Goal: Navigation & Orientation: Find specific page/section

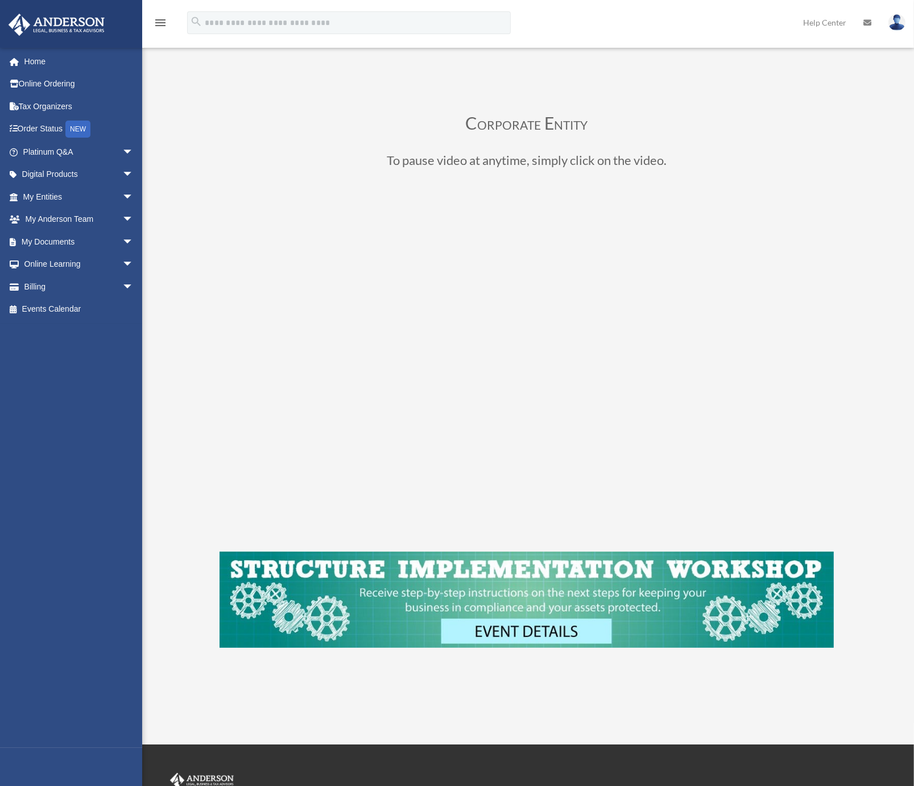
click at [459, 90] on div "Corporate Entity To pause video at anytime, simply click on the video." at bounding box center [527, 382] width 747 height 625
click at [218, 435] on div "Corporate Entity To pause video at anytime, simply click on the video." at bounding box center [527, 382] width 747 height 625
click at [122, 196] on span "arrow_drop_down" at bounding box center [133, 196] width 23 height 23
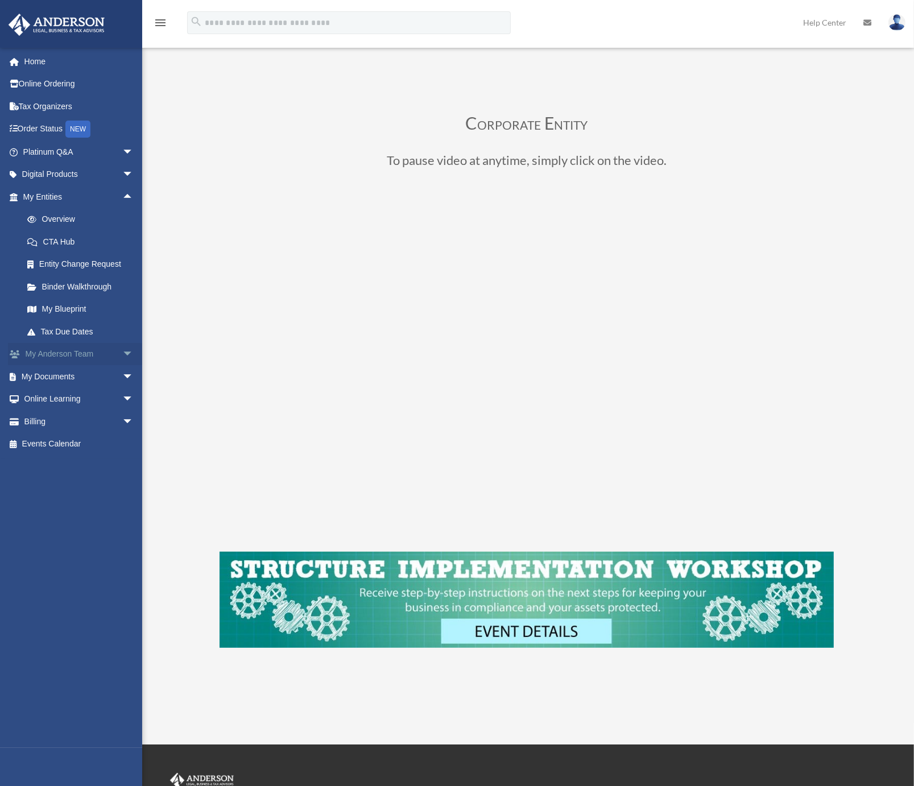
click at [88, 356] on link "My Anderson Team arrow_drop_down" at bounding box center [79, 354] width 143 height 23
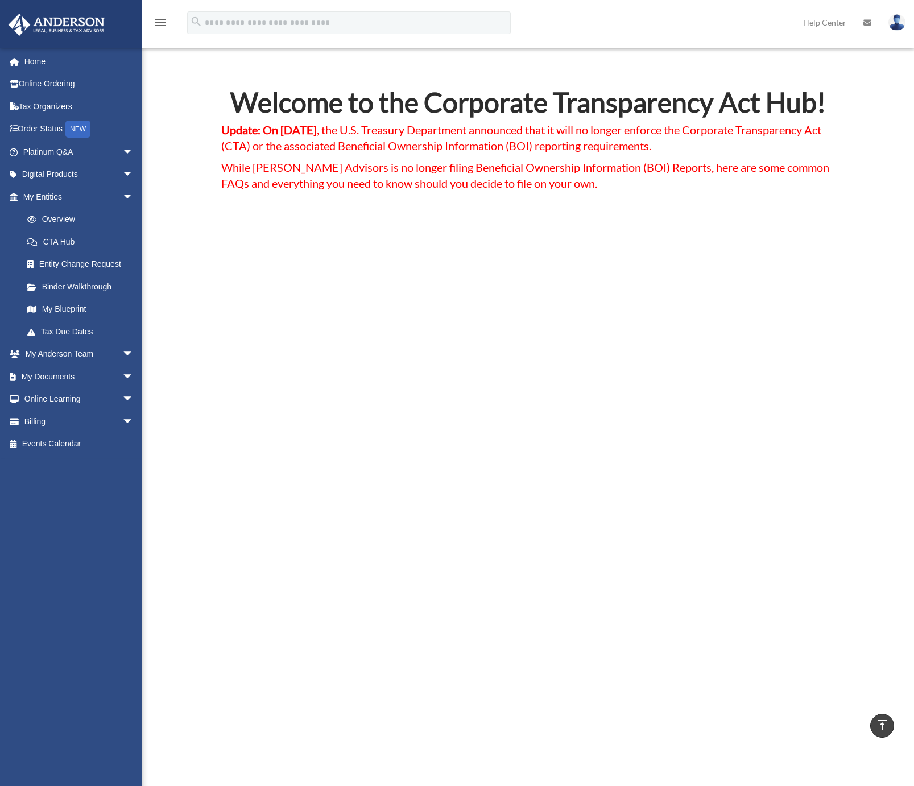
scroll to position [2494, 0]
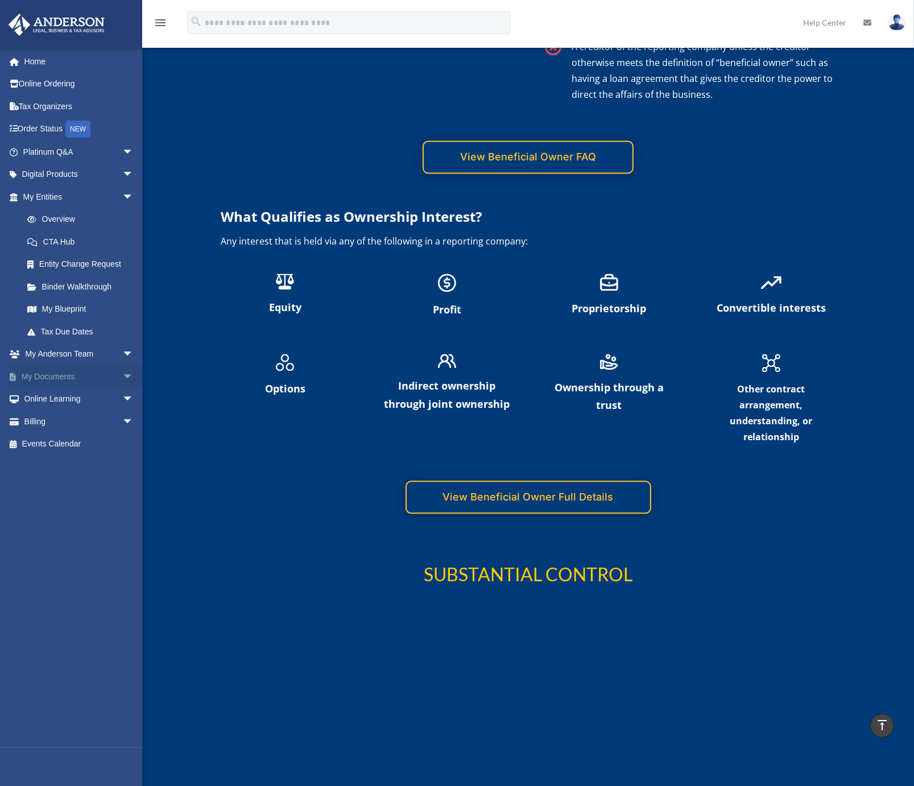
click at [67, 379] on link "My Documents arrow_drop_down" at bounding box center [79, 376] width 143 height 23
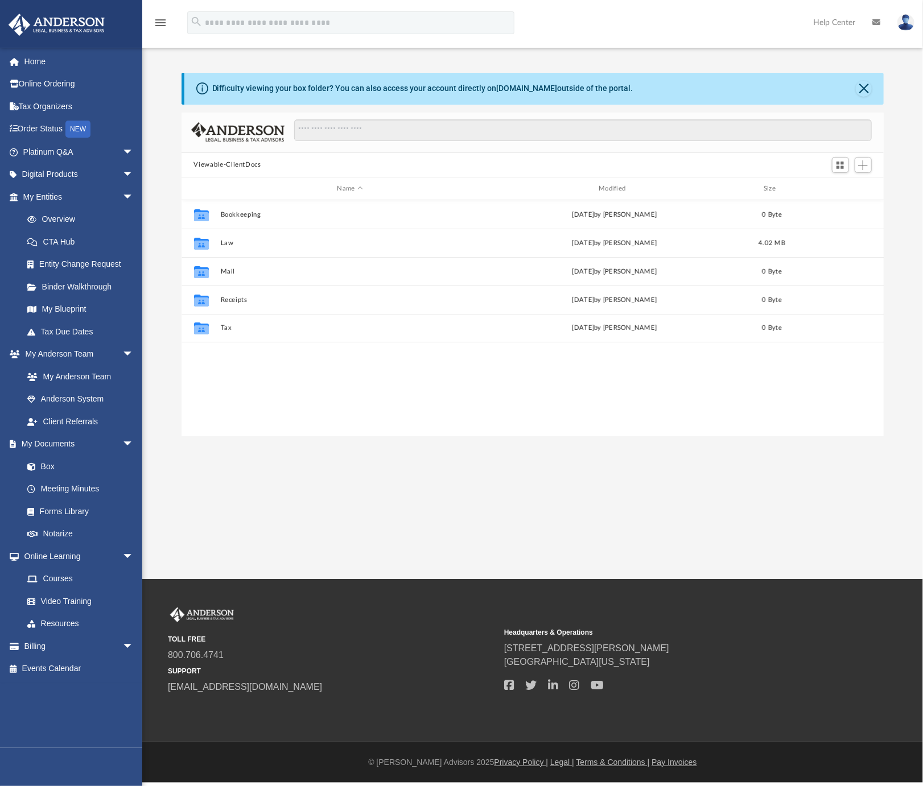
scroll to position [250, 694]
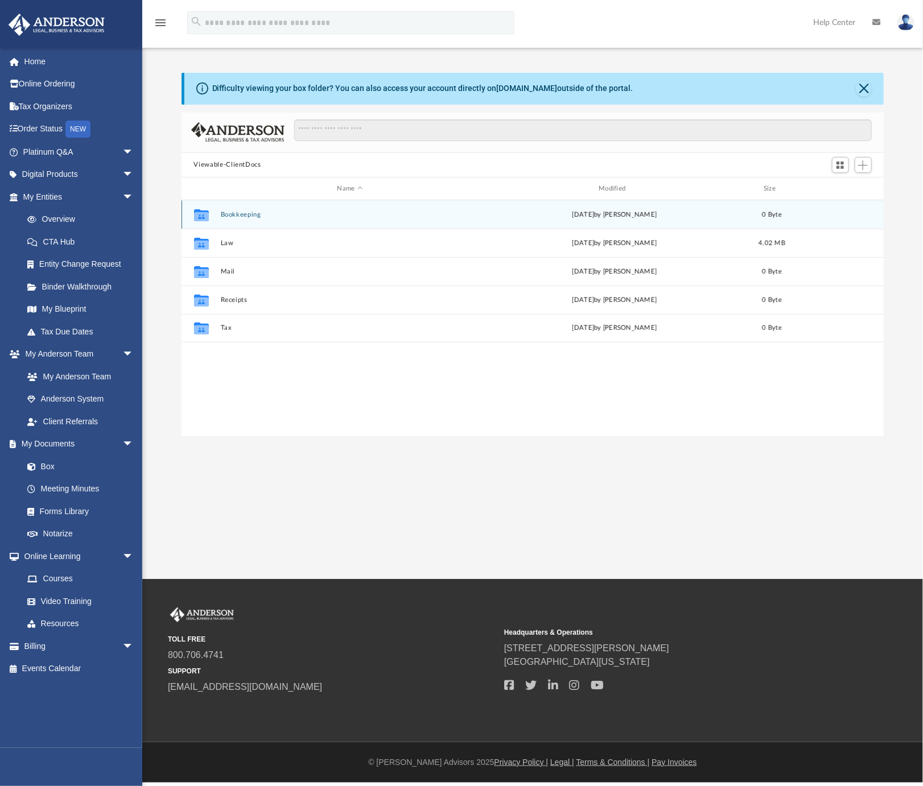
click at [196, 212] on icon "grid" at bounding box center [200, 216] width 15 height 9
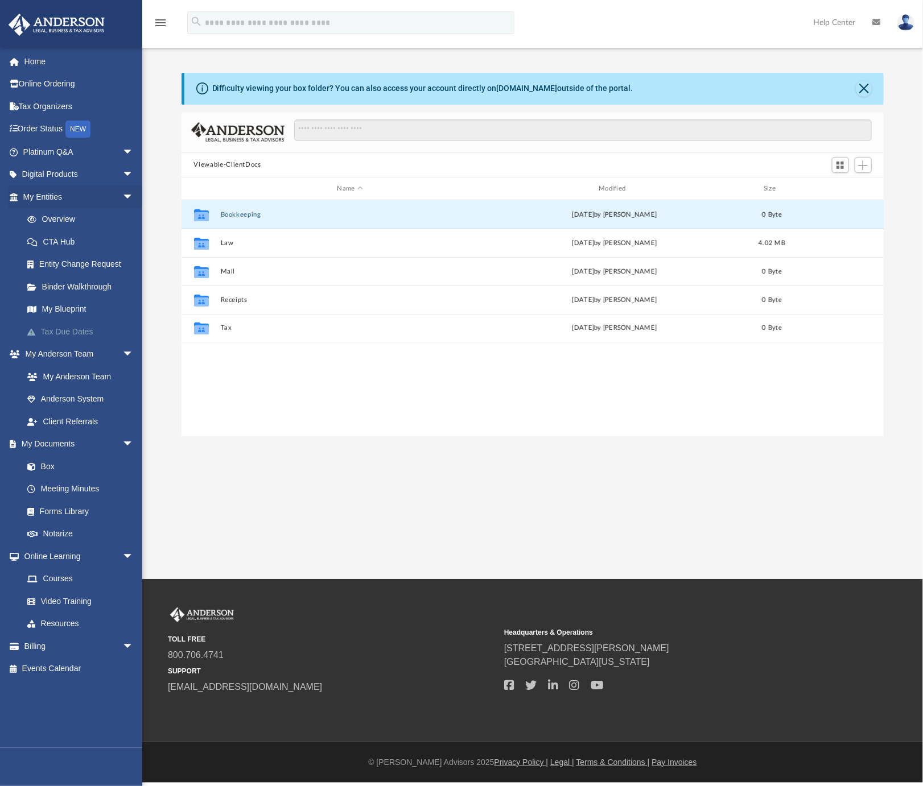
click at [69, 329] on link "Tax Due Dates" at bounding box center [83, 331] width 135 height 23
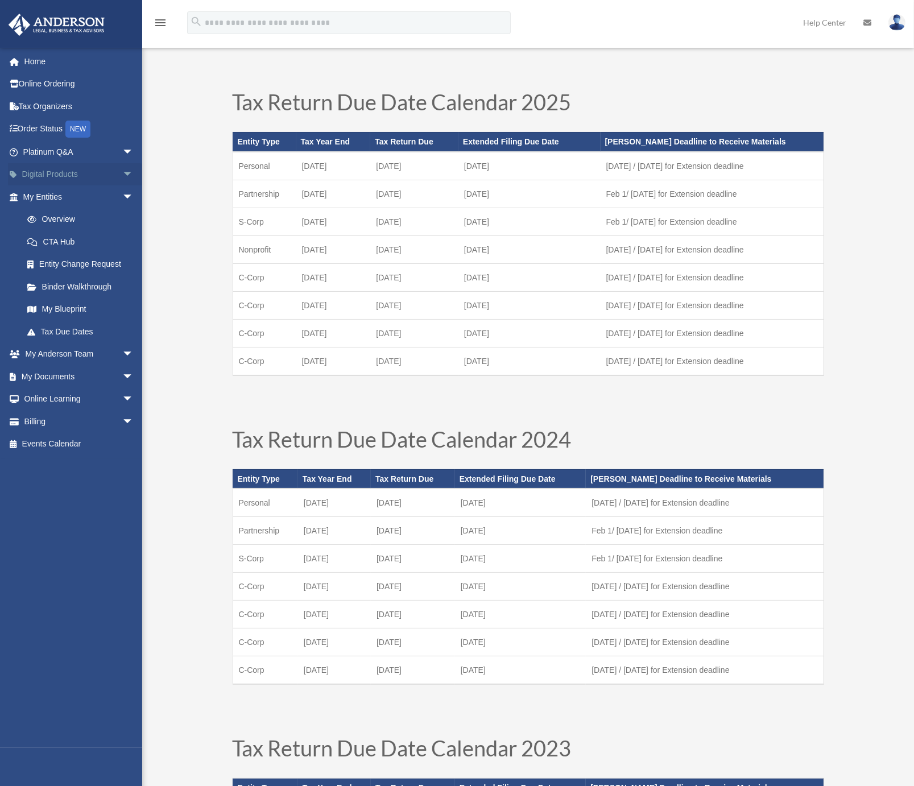
click at [71, 174] on link "Digital Products arrow_drop_down" at bounding box center [79, 174] width 143 height 23
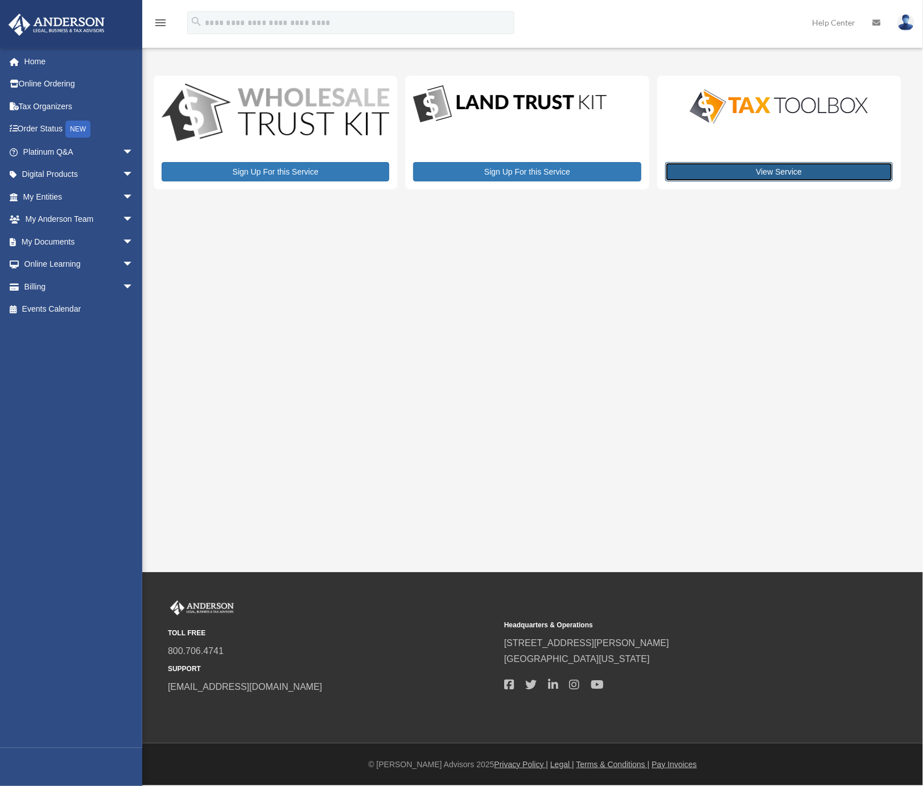
click at [764, 175] on link "View Service" at bounding box center [779, 171] width 228 height 19
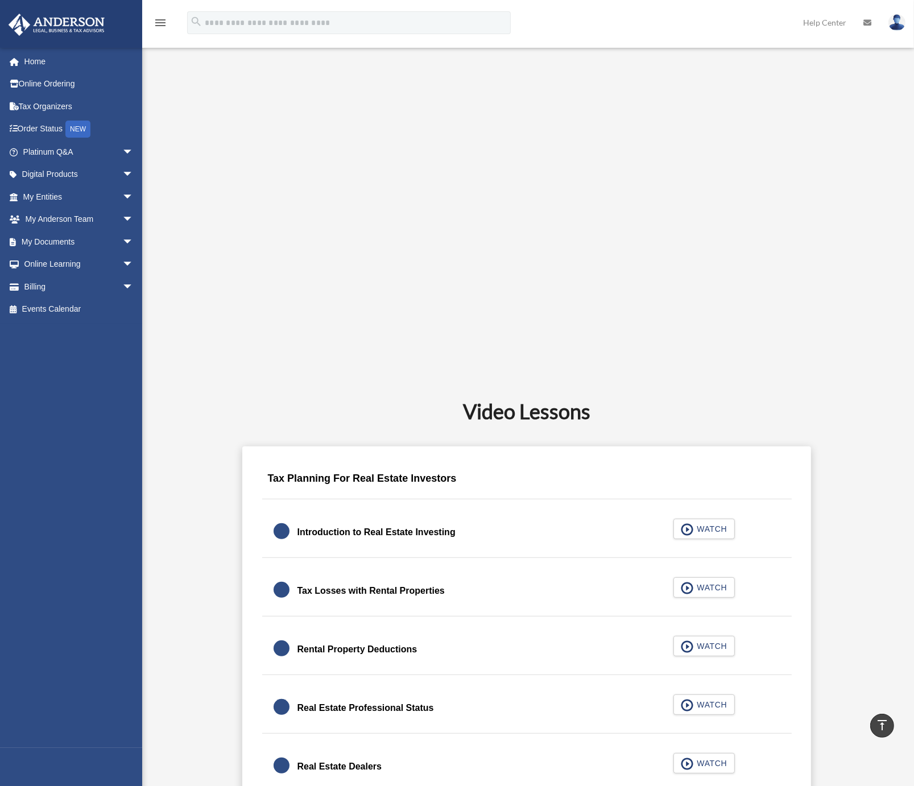
scroll to position [284, 0]
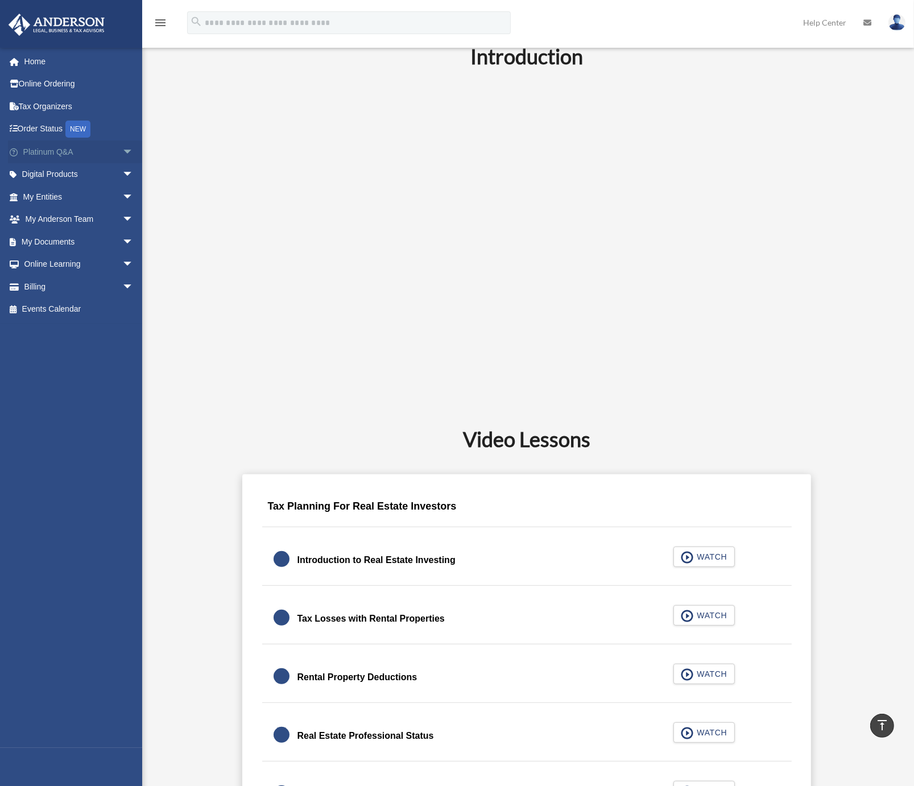
click at [122, 152] on span "arrow_drop_down" at bounding box center [133, 152] width 23 height 23
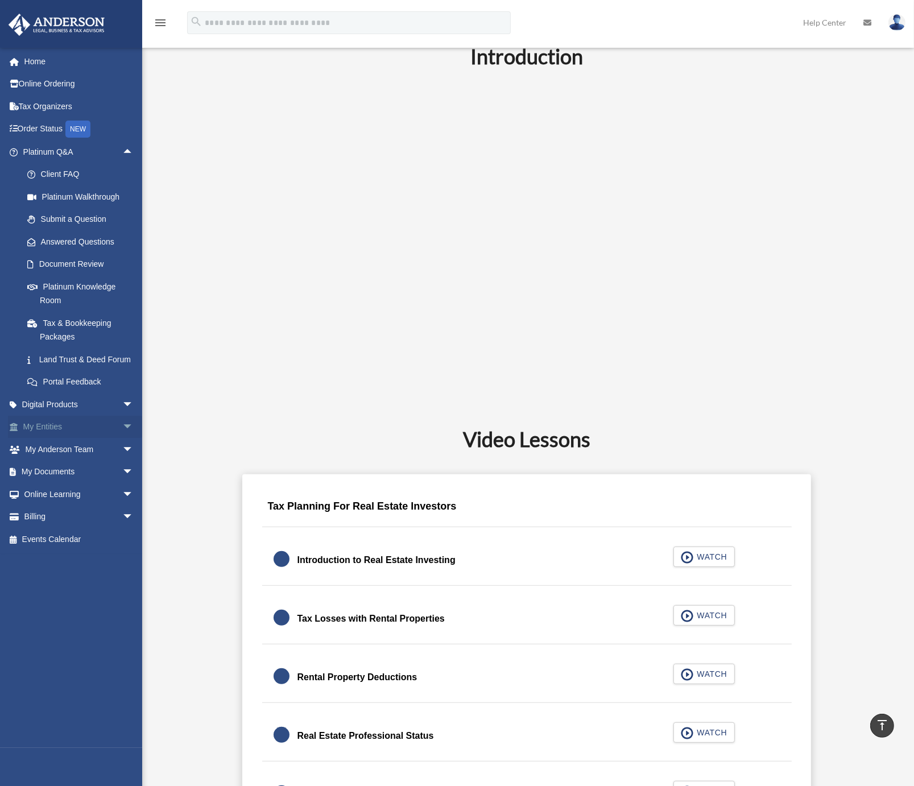
click at [59, 436] on link "My Entities arrow_drop_down" at bounding box center [79, 427] width 143 height 23
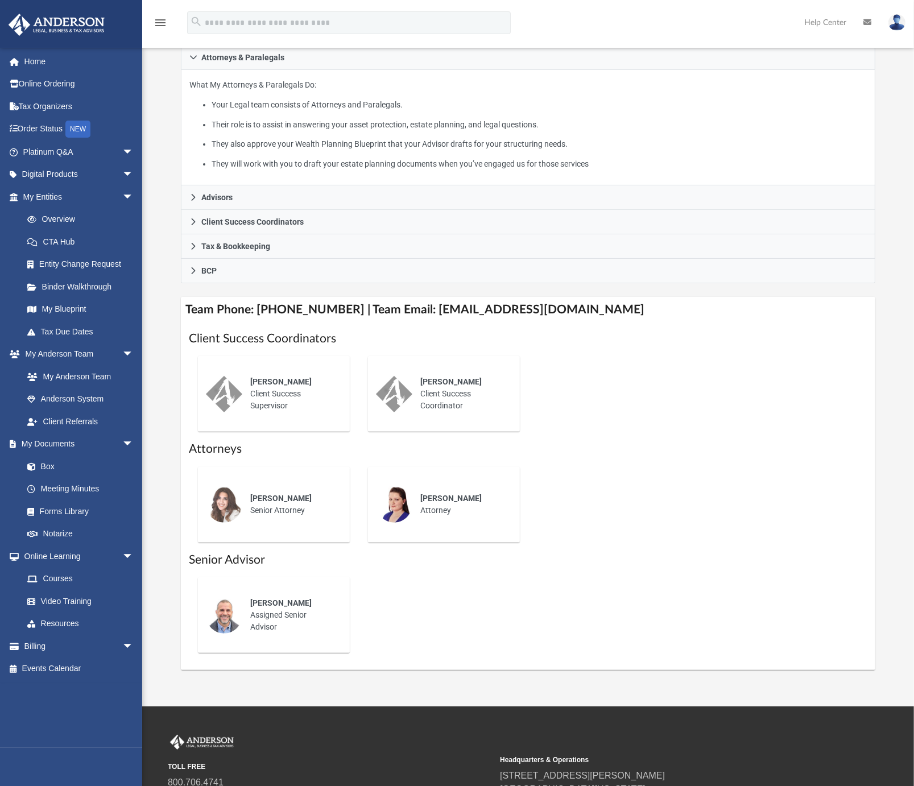
scroll to position [228, 0]
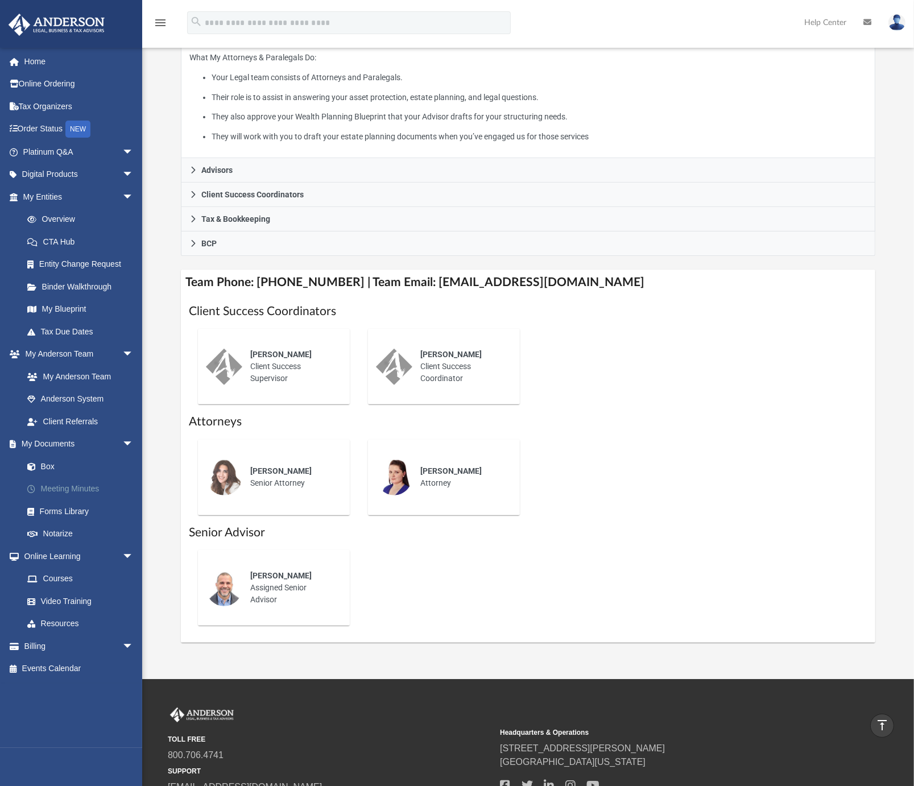
click at [71, 484] on link "Meeting Minutes" at bounding box center [83, 489] width 135 height 23
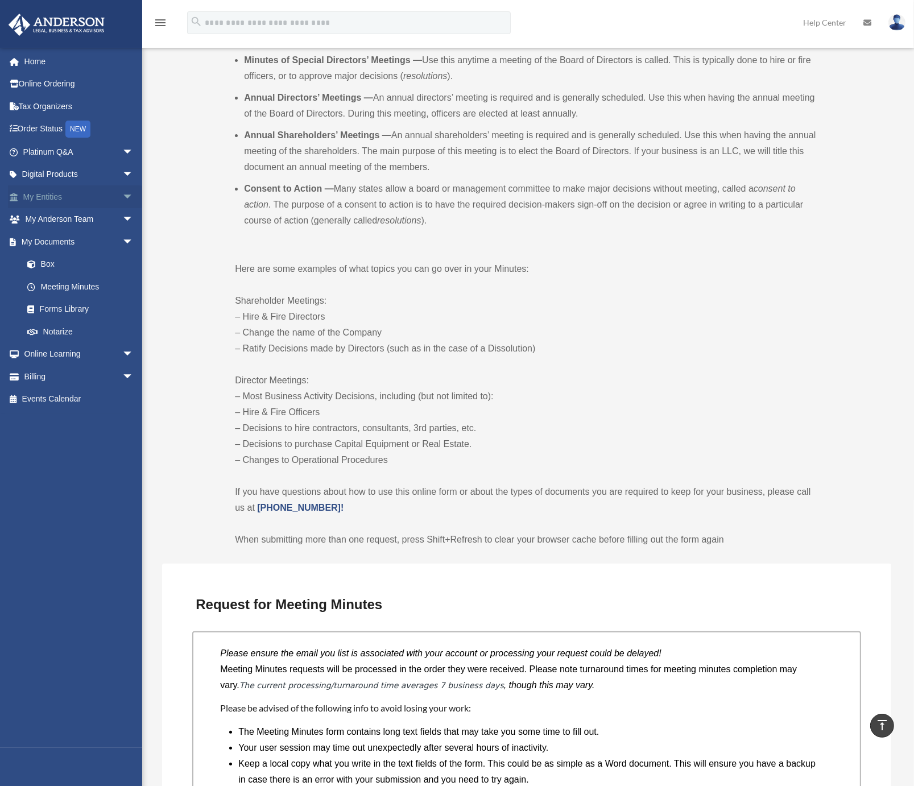
scroll to position [341, 0]
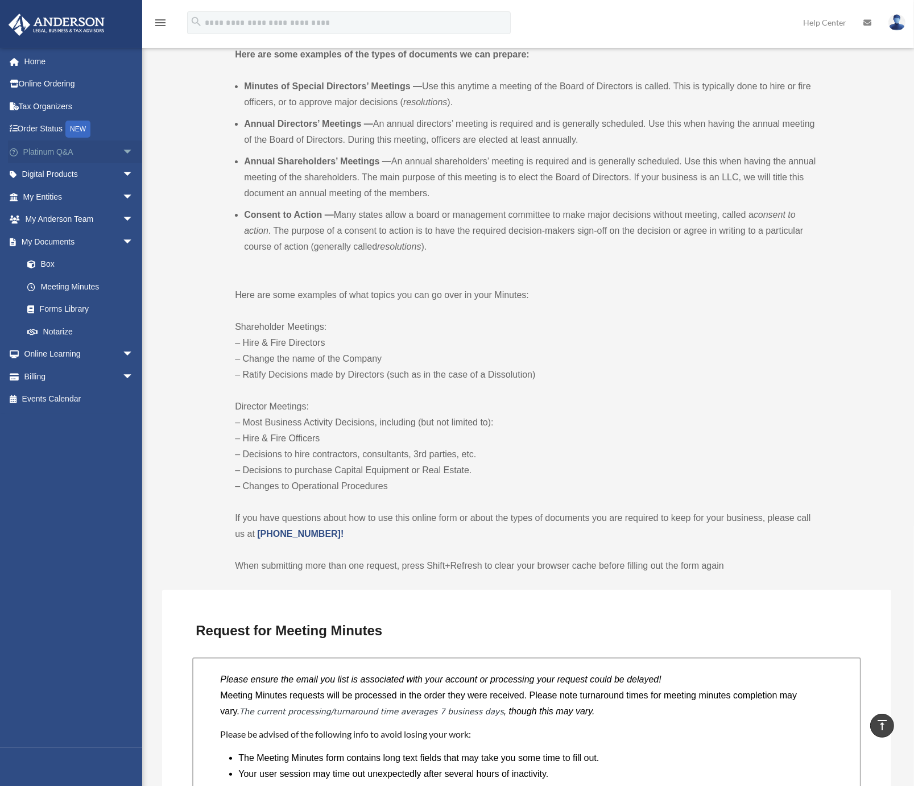
click at [69, 155] on link "Platinum Q&A arrow_drop_down" at bounding box center [79, 152] width 143 height 23
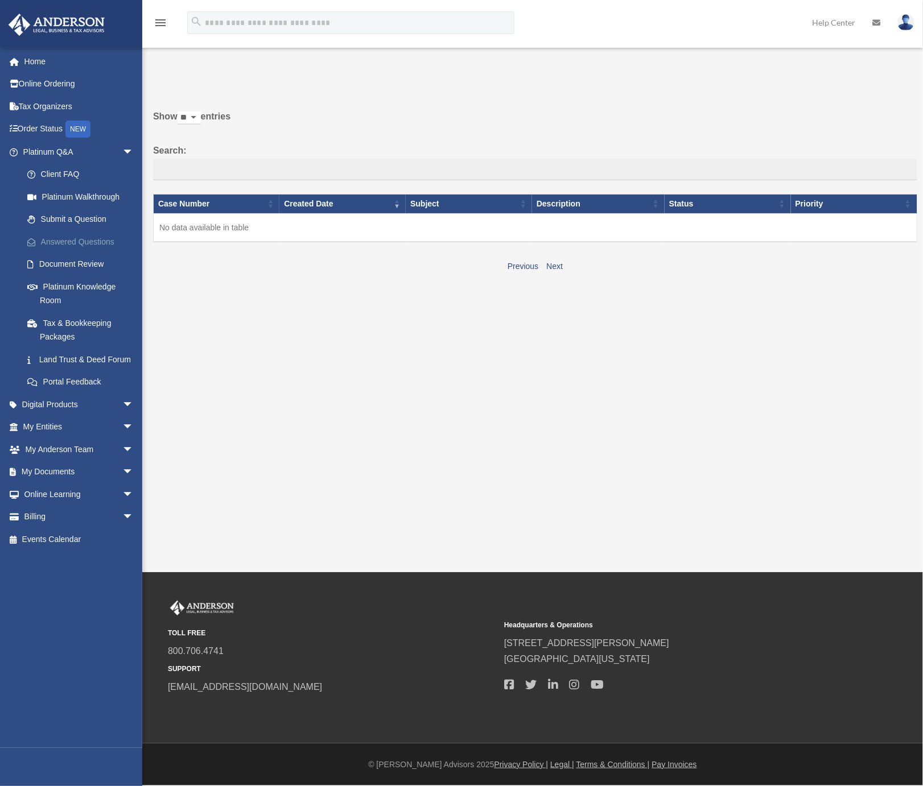
click at [79, 238] on link "Answered Questions" at bounding box center [83, 241] width 135 height 23
click at [73, 286] on link "Platinum Knowledge Room" at bounding box center [83, 293] width 135 height 36
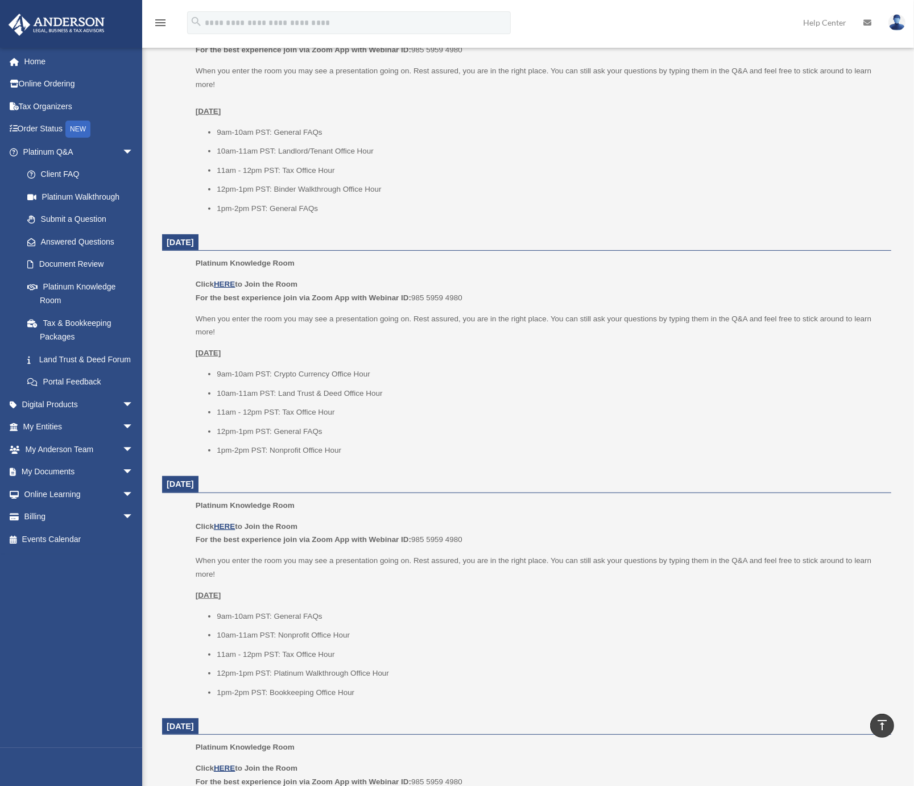
scroll to position [569, 0]
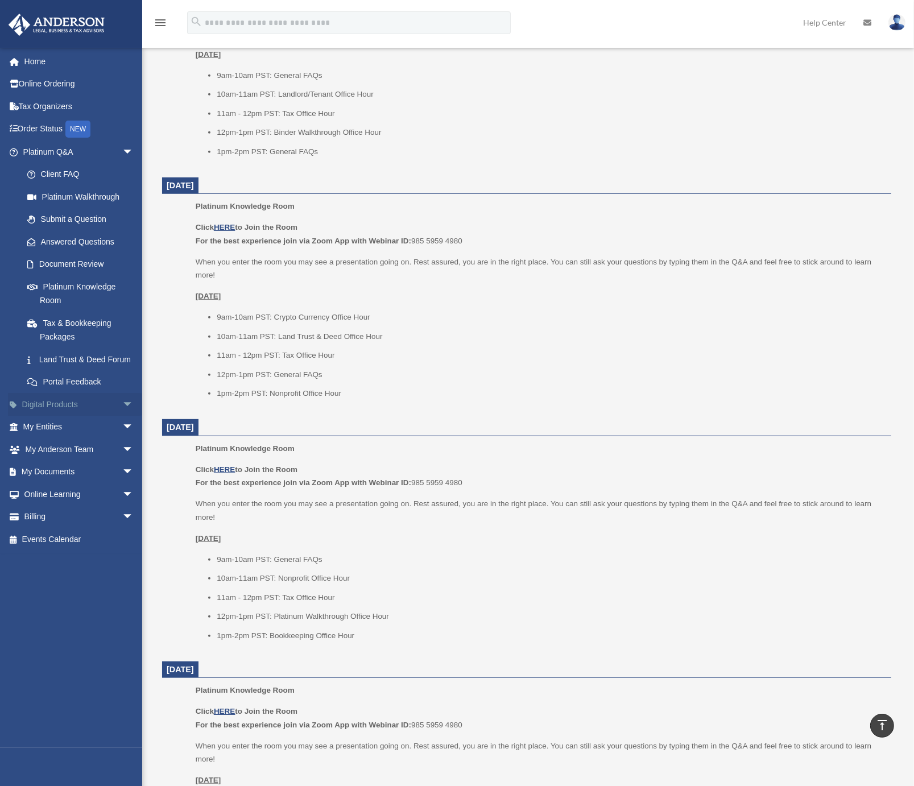
click at [123, 416] on span "arrow_drop_down" at bounding box center [133, 404] width 23 height 23
click at [98, 457] on div "Virtual Bookkeeping" at bounding box center [88, 450] width 97 height 14
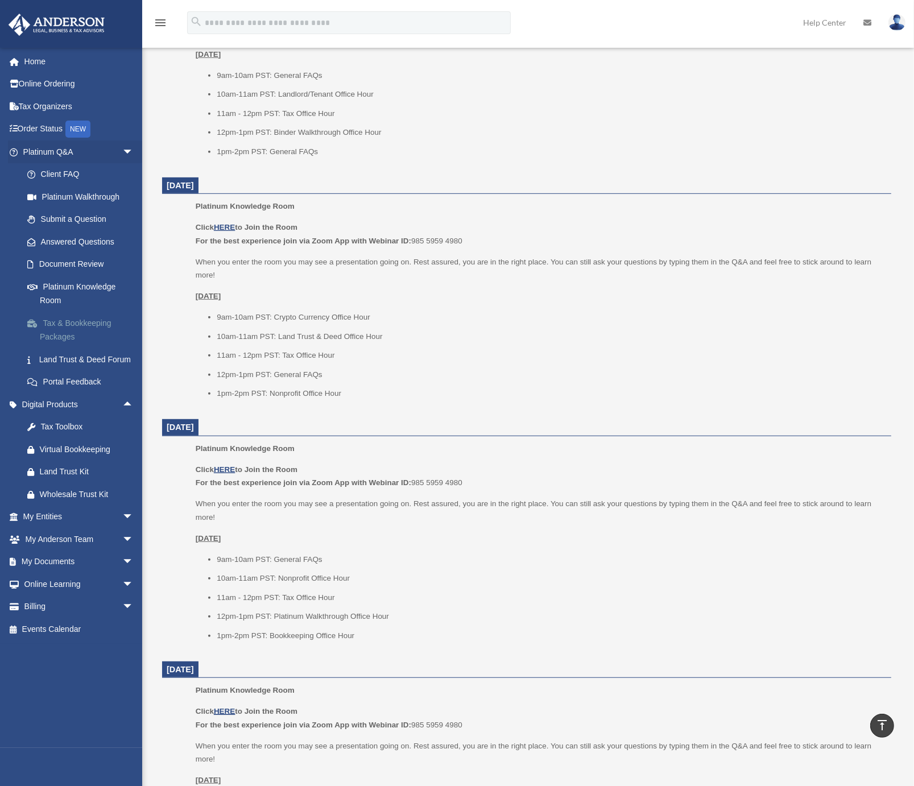
click at [96, 323] on link "Tax & Bookkeeping Packages" at bounding box center [83, 330] width 135 height 36
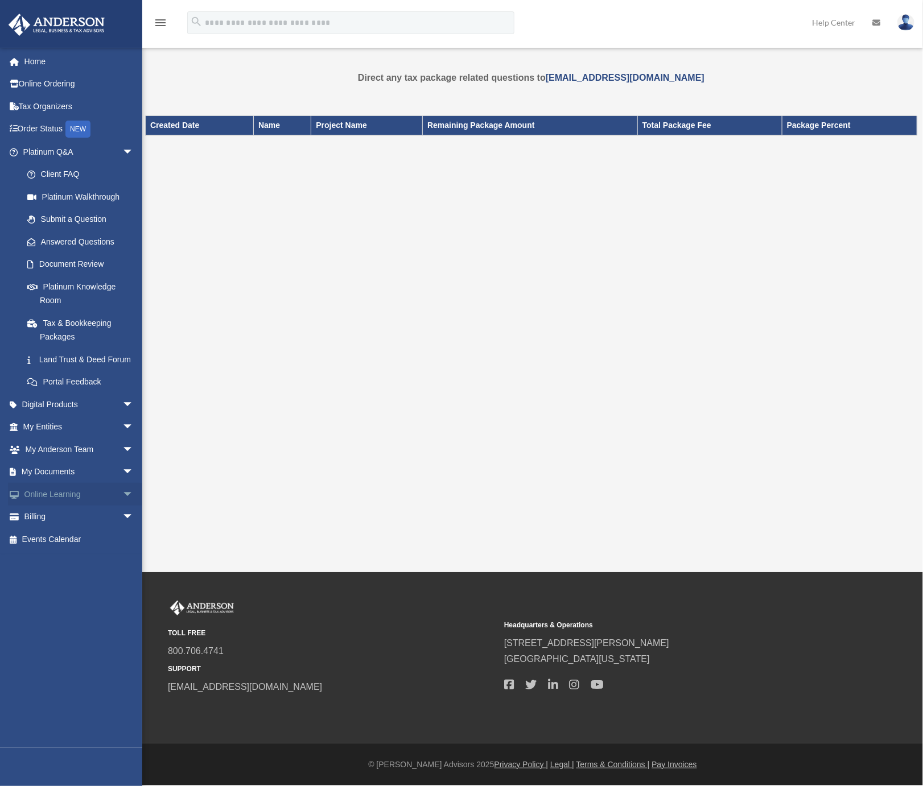
click at [62, 505] on link "Online Learning arrow_drop_down" at bounding box center [79, 494] width 143 height 23
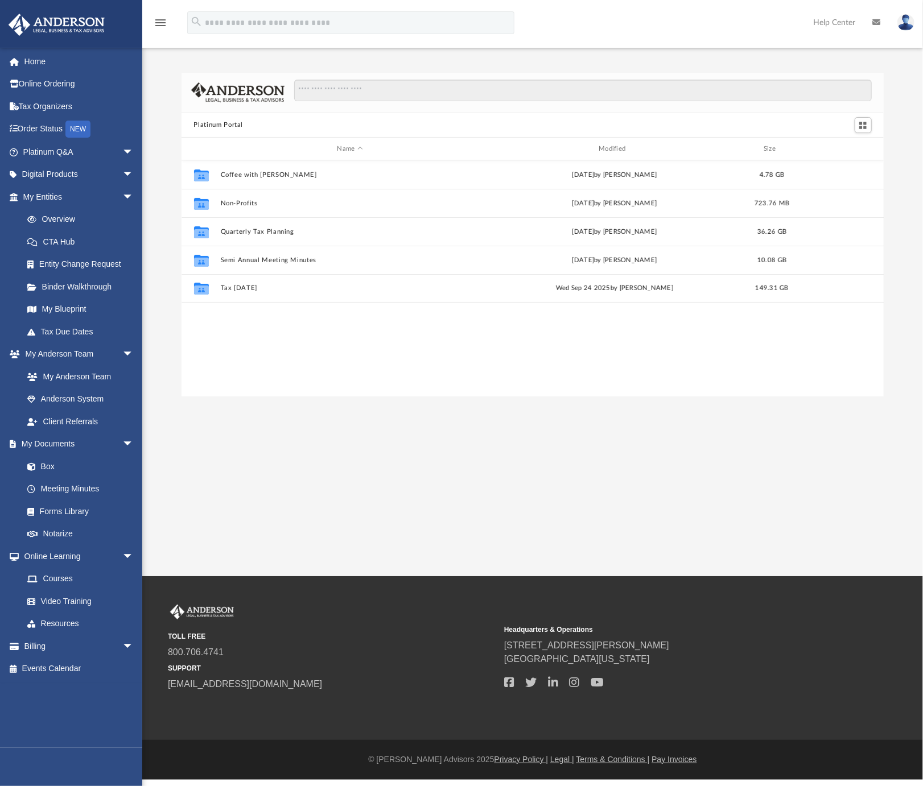
scroll to position [250, 694]
